Goal: Task Accomplishment & Management: Use online tool/utility

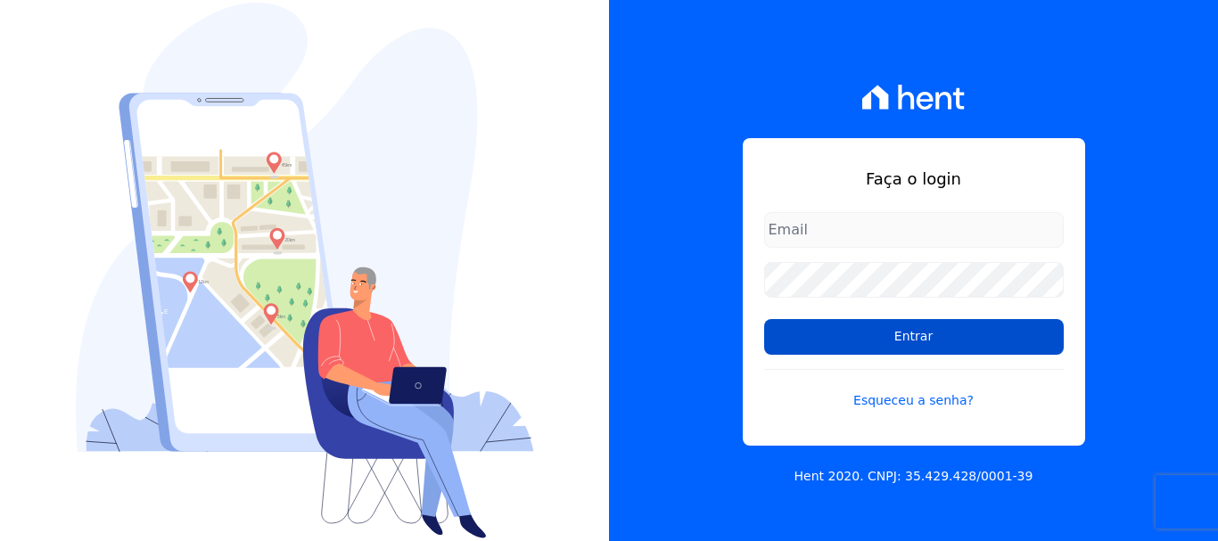
type input "[EMAIL_ADDRESS][DOMAIN_NAME]"
click at [904, 342] on input "Entrar" at bounding box center [914, 337] width 300 height 36
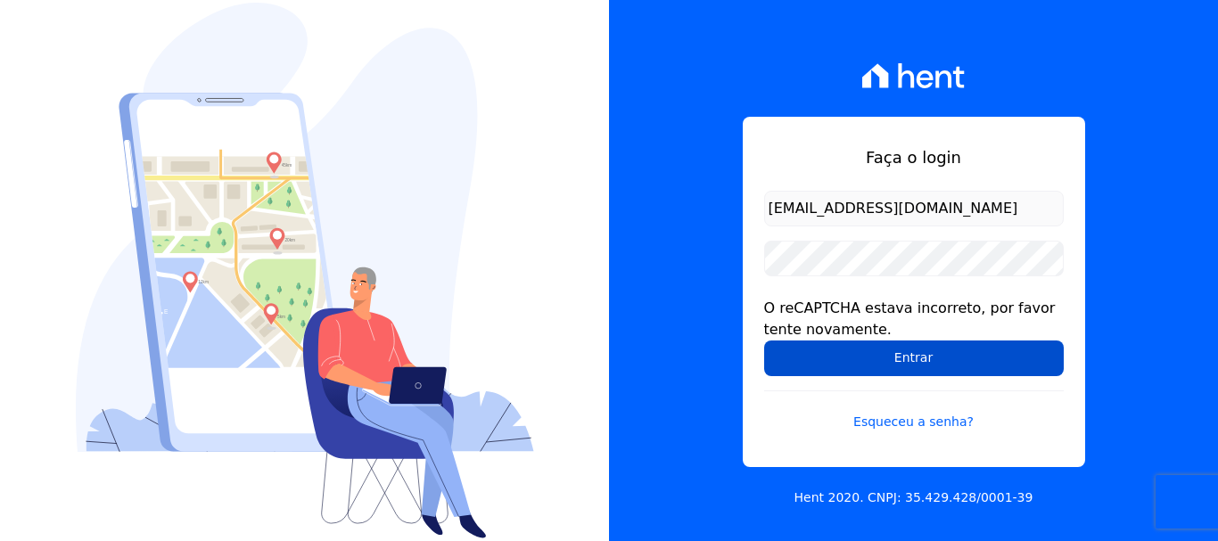
click at [898, 359] on input "Entrar" at bounding box center [914, 359] width 300 height 36
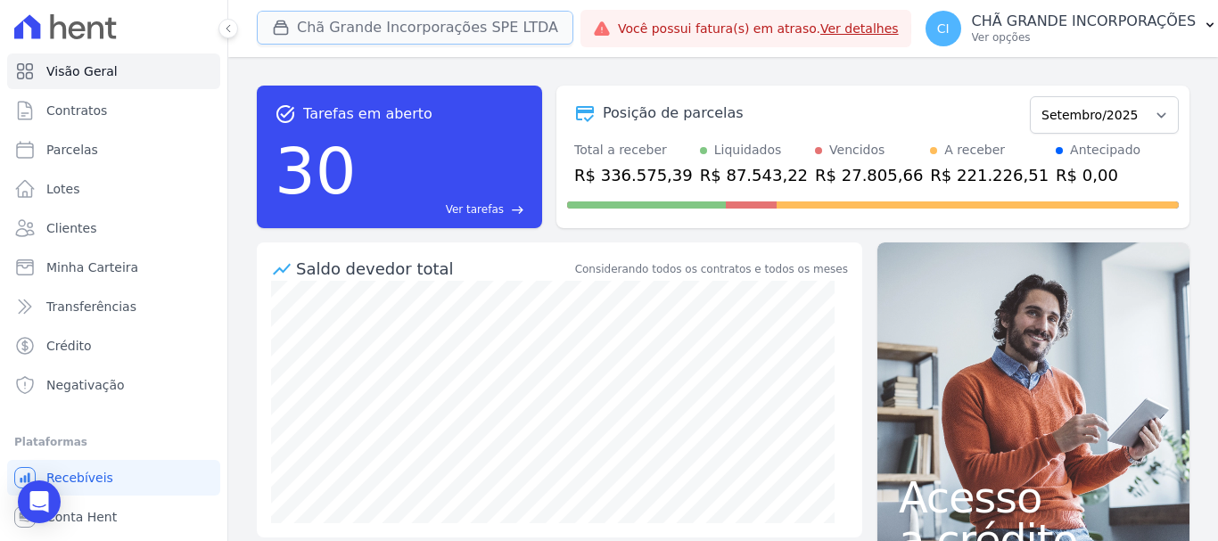
click at [354, 29] on button "Chã Grande Incorporações SPE LTDA" at bounding box center [415, 28] width 317 height 34
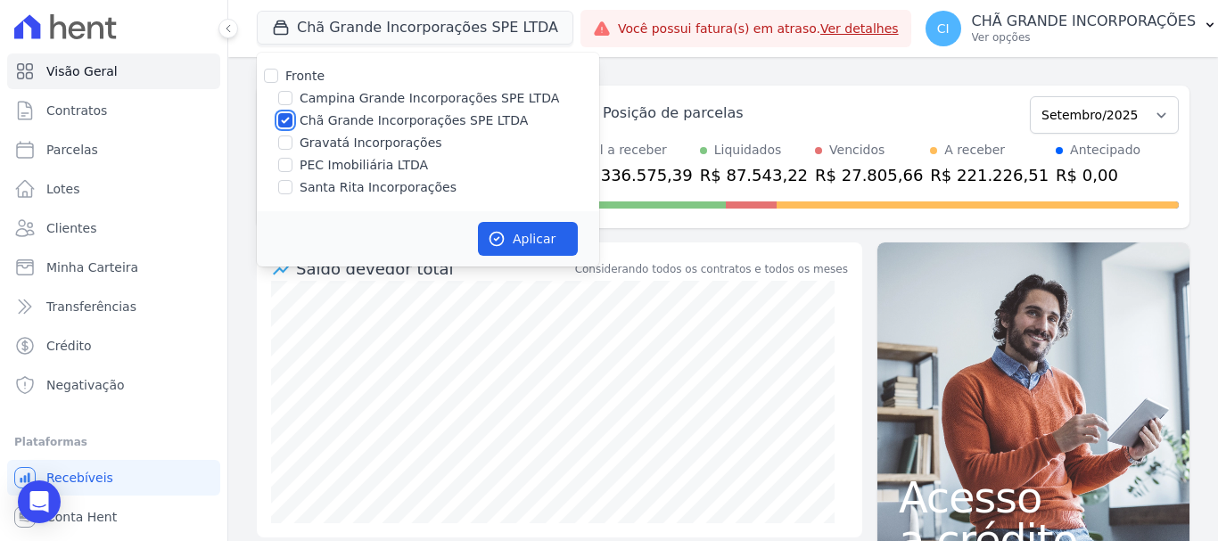
click at [284, 125] on input "Chã Grande Incorporações SPE LTDA" at bounding box center [285, 120] width 14 height 14
checkbox input "false"
click at [283, 145] on input "Gravatá Incorporações" at bounding box center [285, 143] width 14 height 14
checkbox input "true"
click at [541, 233] on button "Aplicar" at bounding box center [528, 239] width 100 height 34
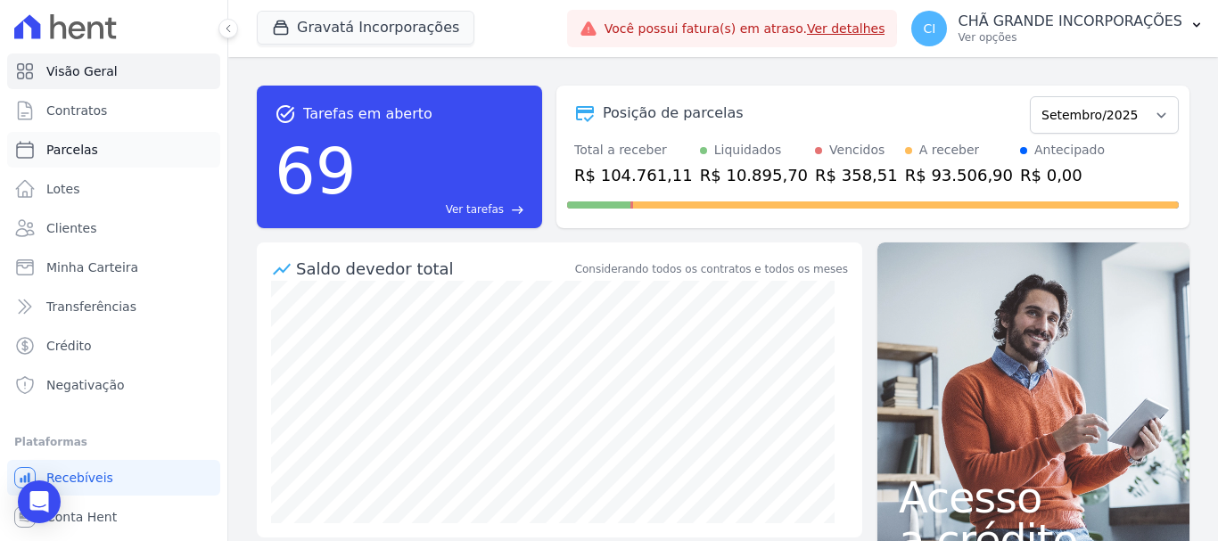
click at [74, 147] on span "Parcelas" at bounding box center [72, 150] width 52 height 18
click at [77, 151] on span "Parcelas" at bounding box center [72, 150] width 52 height 18
select select
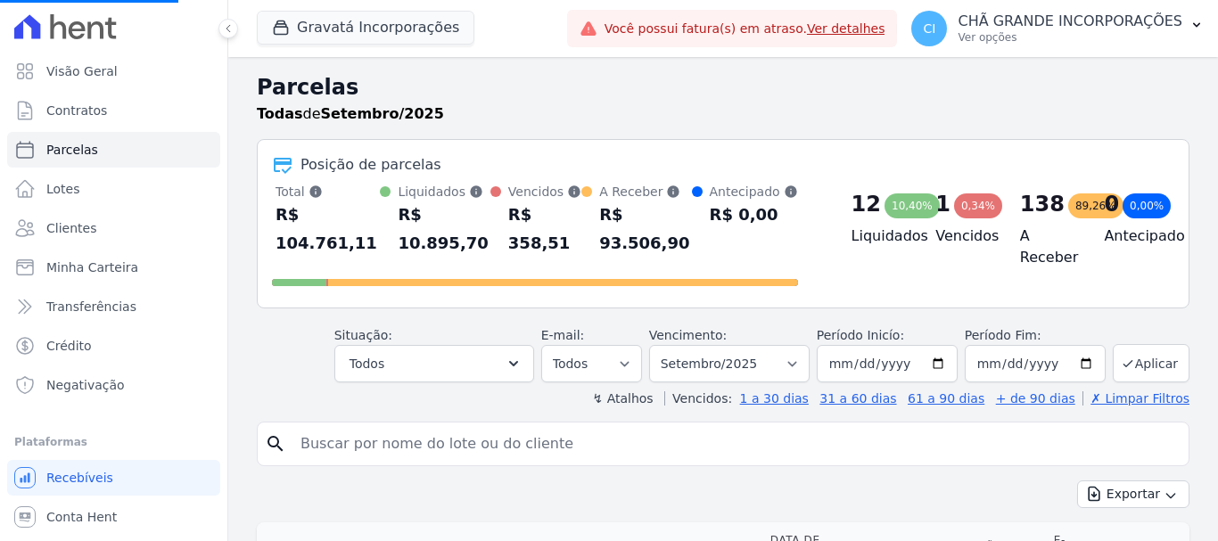
select select
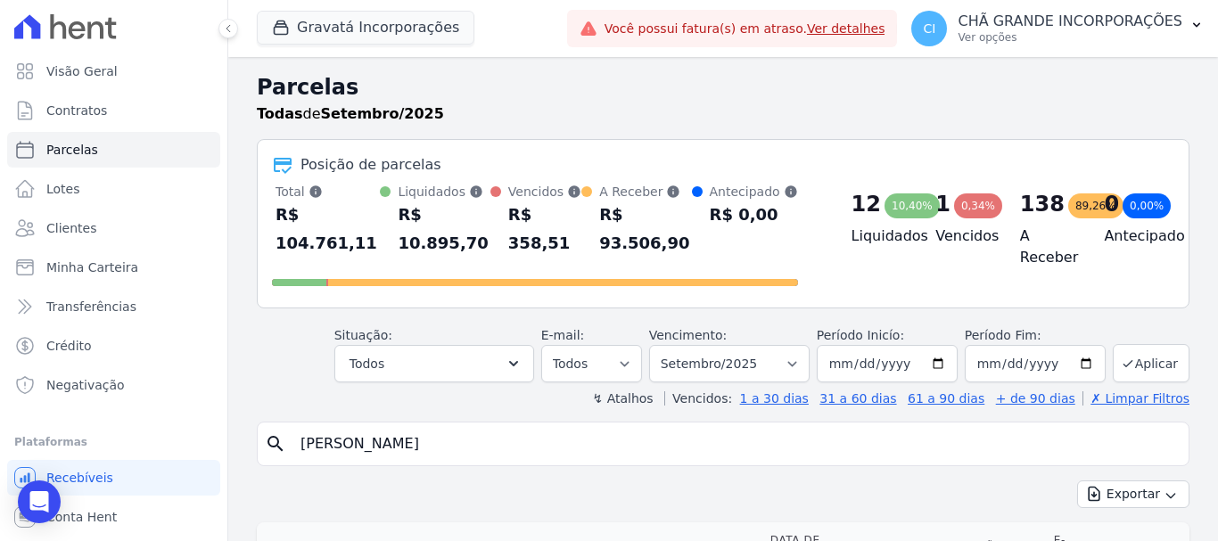
type input "LEONIDAS BRUNO FERRAZ MENDONCA"
select select
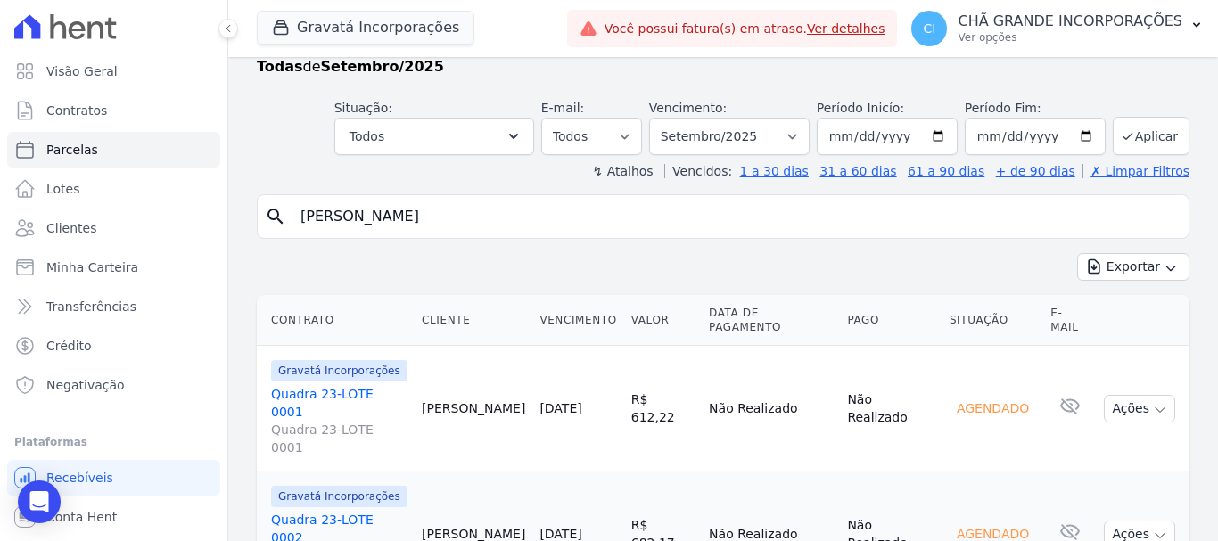
scroll to position [72, 0]
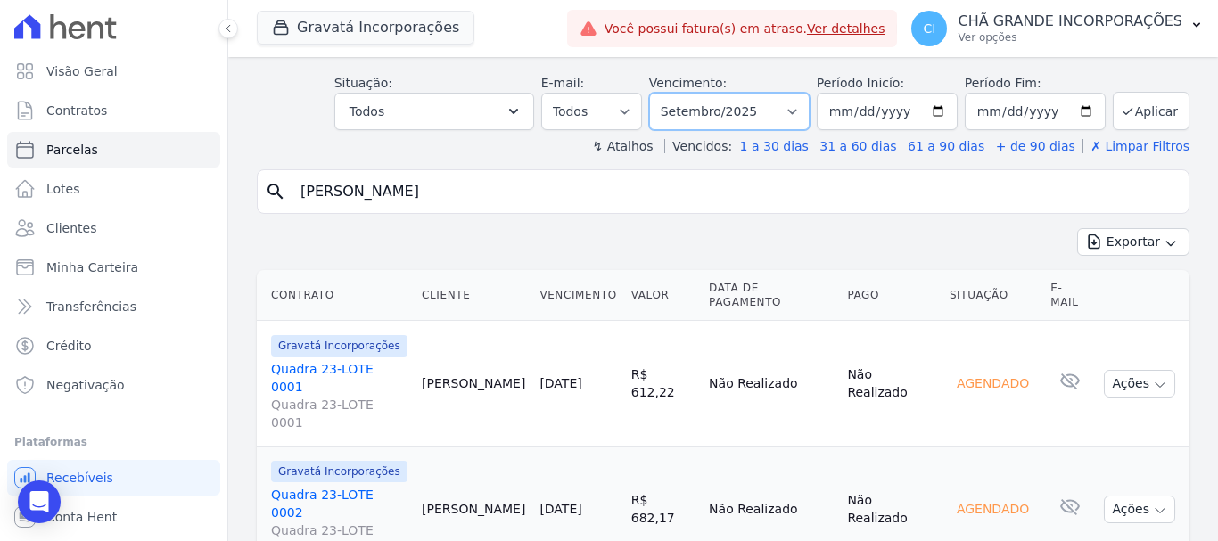
click at [800, 111] on select "Filtrar por período ──────── Todos os meses Julho/2021 Agosto/2021 Setembro/202…" at bounding box center [729, 111] width 161 height 37
select select "07/2025"
click at [661, 93] on select "Filtrar por período ──────── Todos os meses Julho/2021 Agosto/2021 Setembro/202…" at bounding box center [729, 111] width 161 height 37
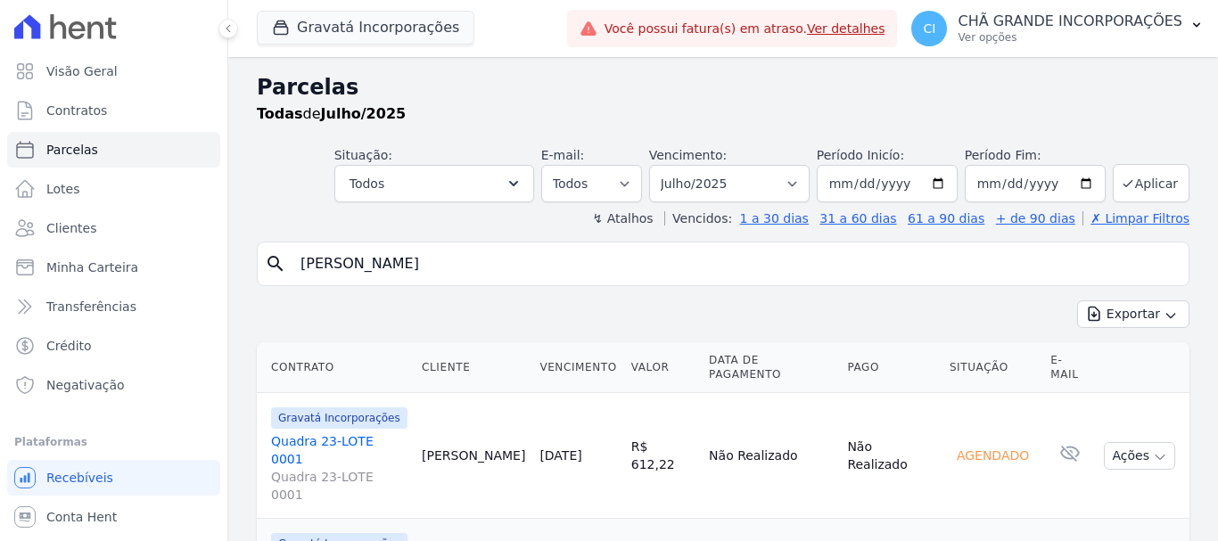
select select
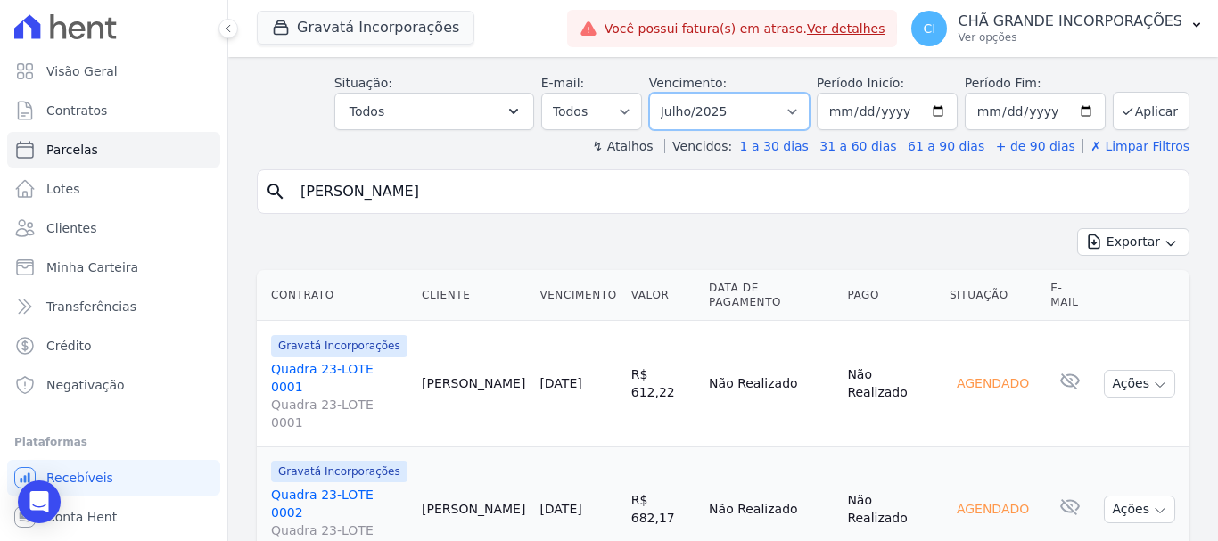
click at [791, 110] on select "Filtrar por período ──────── Todos os meses Julho/2021 Agosto/2021 Setembro/202…" at bounding box center [729, 111] width 161 height 37
click at [886, 223] on div "search LEONIDAS BRUNO FERRAZ MENDONCA Exportar Exportar PDF Exportar CSV Contra…" at bounding box center [723, 390] width 933 height 443
click at [796, 111] on select "Filtrar por período ──────── Todos os meses Julho/2021 Agosto/2021 Setembro/202…" at bounding box center [729, 111] width 161 height 37
select select "08/2025"
click at [661, 93] on select "Filtrar por período ──────── Todos os meses Julho/2021 Agosto/2021 Setembro/202…" at bounding box center [729, 111] width 161 height 37
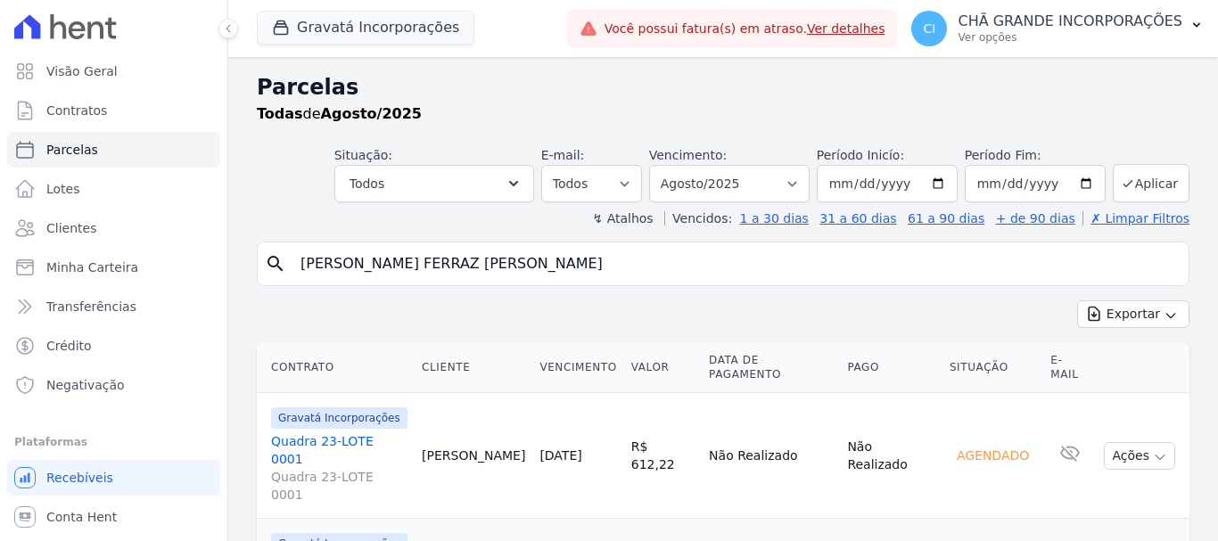
select select
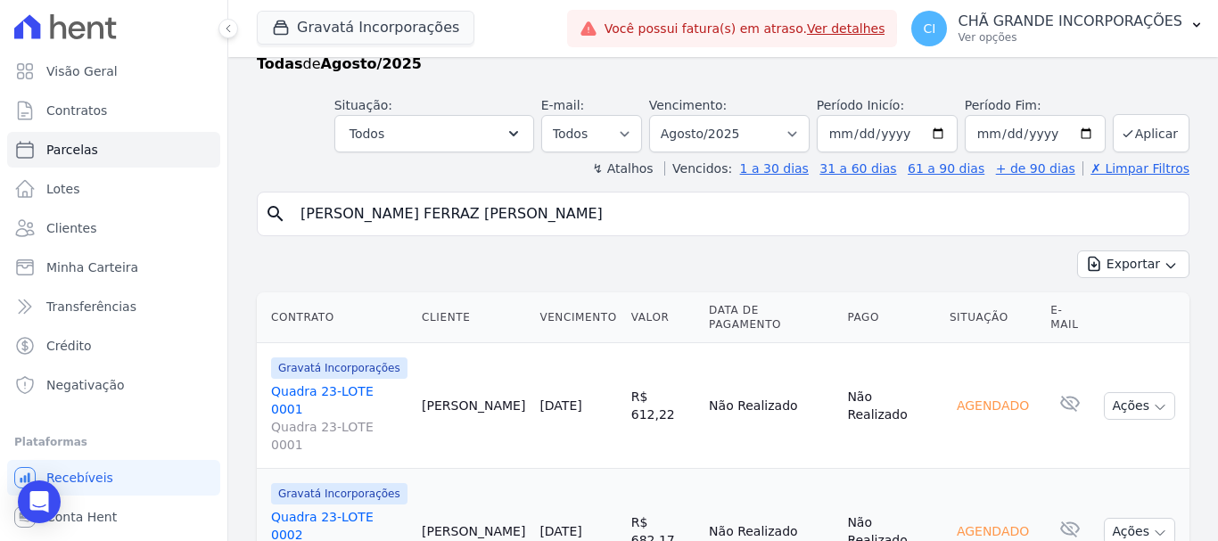
scroll to position [72, 0]
